Goal: Information Seeking & Learning: Understand process/instructions

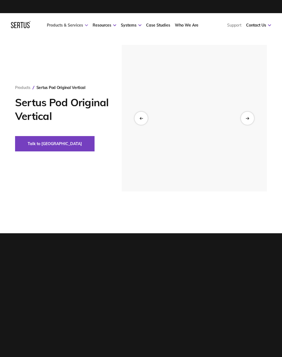
click at [86, 26] on icon at bounding box center [86, 25] width 3 height 2
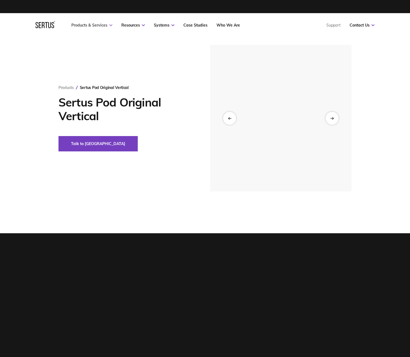
click at [110, 24] on link "Products & Services" at bounding box center [91, 25] width 41 height 5
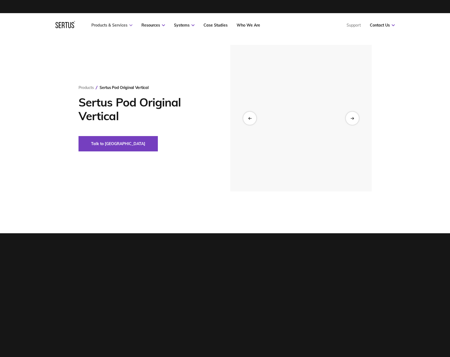
click at [129, 25] on link "Products & Services" at bounding box center [111, 25] width 41 height 5
click at [131, 25] on icon at bounding box center [130, 25] width 3 height 2
click at [353, 116] on div at bounding box center [352, 117] width 13 height 13
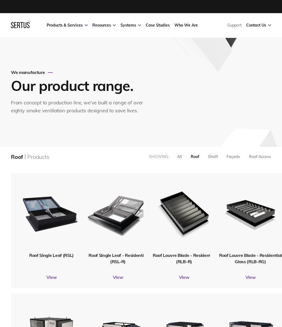
scroll to position [483, 269]
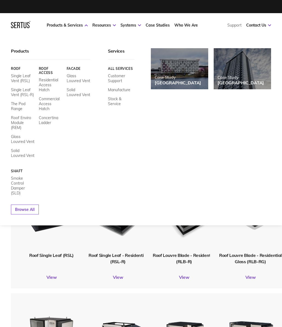
drag, startPoint x: 36, startPoint y: 30, endPoint x: 33, endPoint y: 31, distance: 2.9
click at [33, 31] on nav "Products & Services Resources Systems Case Studies Who We Are Support Contact U…" at bounding box center [141, 25] width 260 height 24
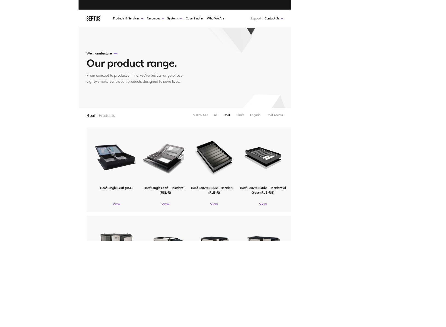
scroll to position [483, 348]
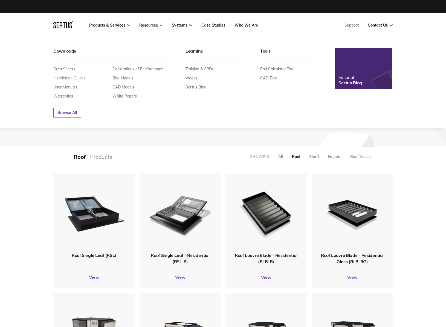
click at [79, 76] on link "Installation Guides" at bounding box center [69, 78] width 32 height 5
click at [82, 77] on link "Installation Guides" at bounding box center [69, 78] width 32 height 5
click at [80, 78] on link "Installation Guides" at bounding box center [69, 78] width 32 height 5
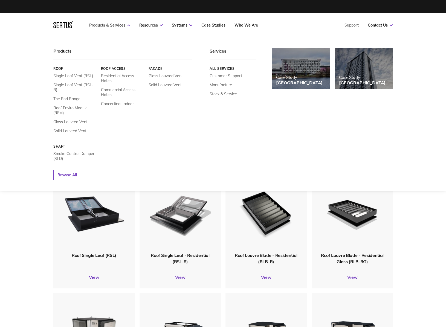
click at [112, 25] on link "Products & Services" at bounding box center [109, 25] width 41 height 5
click at [68, 96] on link "The Pod Range" at bounding box center [66, 98] width 27 height 5
